Goal: Find contact information: Find contact information

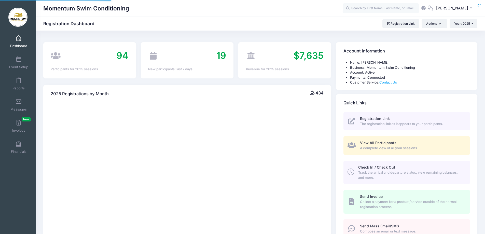
select select
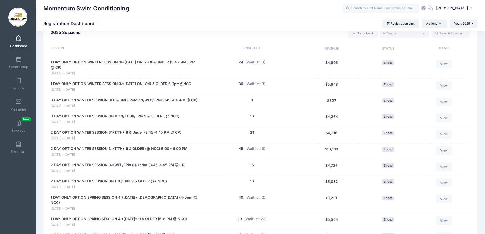
scroll to position [178, 0]
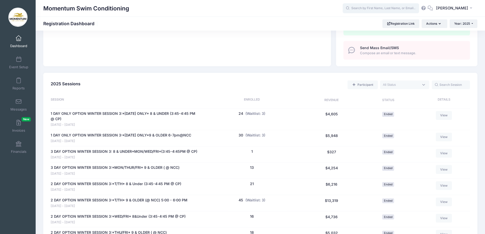
click at [382, 6] on input "text" at bounding box center [381, 8] width 76 height 10
type input "ensly"
drag, startPoint x: 375, startPoint y: 8, endPoint x: 339, endPoint y: 6, distance: 36.0
click at [339, 6] on div "Momentum Swim Conditioning ensly No participants found for the sessions listed …" at bounding box center [261, 9] width 450 height 12
type input "ste"
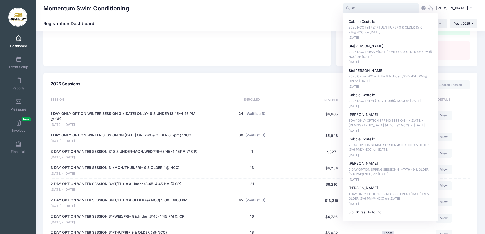
drag, startPoint x: 365, startPoint y: 7, endPoint x: 348, endPoint y: 6, distance: 16.9
click at [348, 6] on input "ste" at bounding box center [381, 8] width 76 height 10
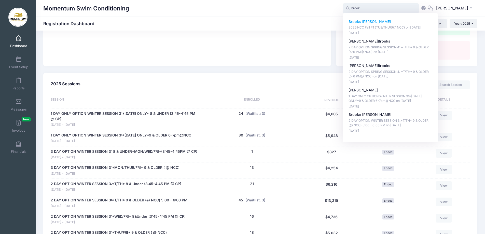
click at [364, 20] on p "Brook s Blakeman" at bounding box center [391, 21] width 84 height 5
type input "Brooks Blakeman (2025 NCC Fall #1 (TUE/THUR)@ NCC), Sep-16, 2025)"
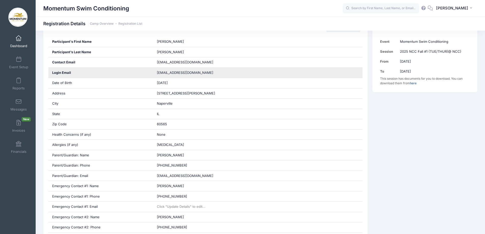
scroll to position [102, 0]
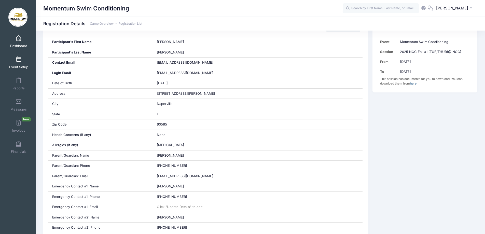
click at [19, 65] on span "Event Setup" at bounding box center [18, 67] width 19 height 4
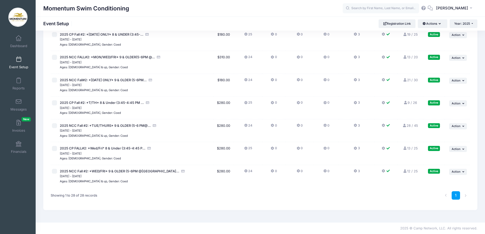
scroll to position [521, 0]
drag, startPoint x: 380, startPoint y: 8, endPoint x: 384, endPoint y: 4, distance: 5.5
click at [381, 7] on input "text" at bounding box center [381, 8] width 76 height 10
click at [378, 9] on input "text" at bounding box center [381, 8] width 76 height 10
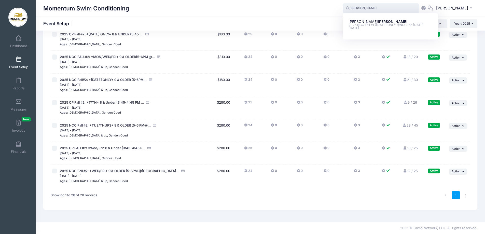
click at [370, 8] on input "burton" at bounding box center [381, 8] width 76 height 10
drag, startPoint x: 370, startPoint y: 7, endPoint x: 343, endPoint y: 6, distance: 26.8
click at [343, 6] on div "Momentum Swim Conditioning burton burton Colin Burton 2025 NCC Fall #1 (WEDNESD…" at bounding box center [261, 9] width 450 height 12
type input "delac"
drag, startPoint x: 378, startPoint y: 3, endPoint x: 318, endPoint y: -8, distance: 60.6
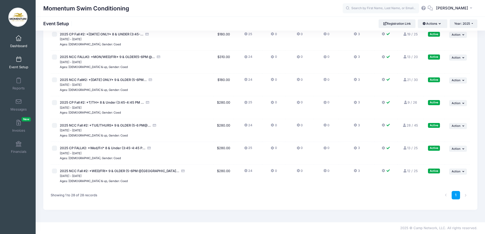
click at [22, 42] on link "Dashboard" at bounding box center [19, 42] width 24 height 18
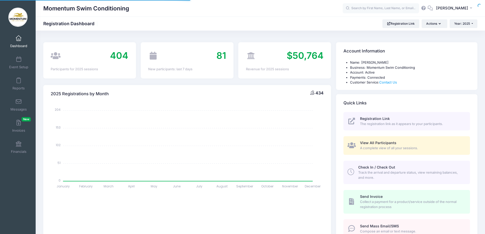
select select
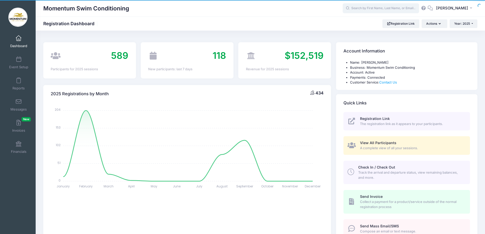
click at [362, 9] on input "text" at bounding box center [381, 8] width 76 height 10
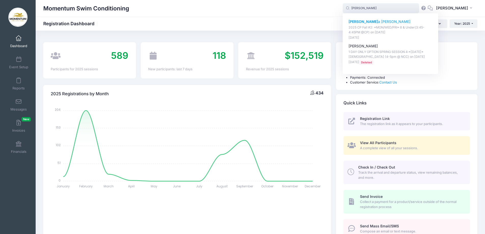
click at [364, 20] on strong "[PERSON_NAME]" at bounding box center [364, 21] width 30 height 4
type input "[PERSON_NAME] (2025 CP Fall #2: *MON/WED/FRI* 8 &amp; Under(3:45-4:45PM @CP), […"
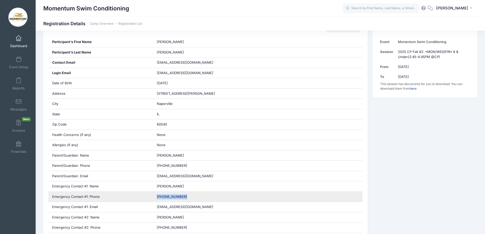
drag, startPoint x: 182, startPoint y: 197, endPoint x: 156, endPoint y: 201, distance: 26.1
click at [156, 201] on div "[PHONE_NUMBER]" at bounding box center [258, 197] width 210 height 10
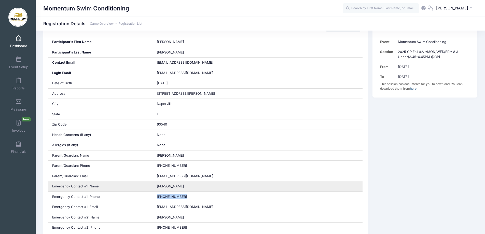
copy span "[PHONE_NUMBER]"
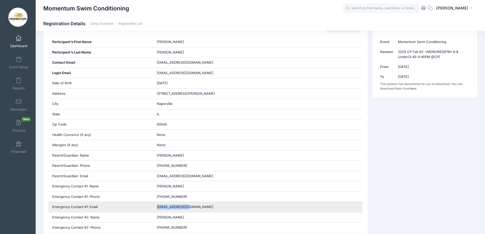
drag, startPoint x: 186, startPoint y: 207, endPoint x: 155, endPoint y: 204, distance: 31.2
click at [155, 204] on div "[EMAIL_ADDRESS][DOMAIN_NAME]" at bounding box center [258, 207] width 210 height 10
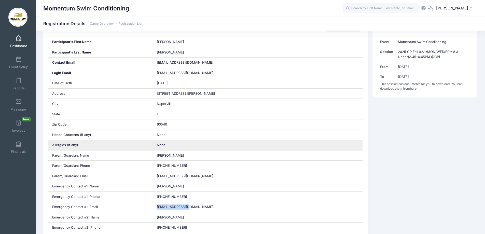
copy span "[EMAIL_ADDRESS][DOMAIN_NAME]"
